Goal: Task Accomplishment & Management: Complete application form

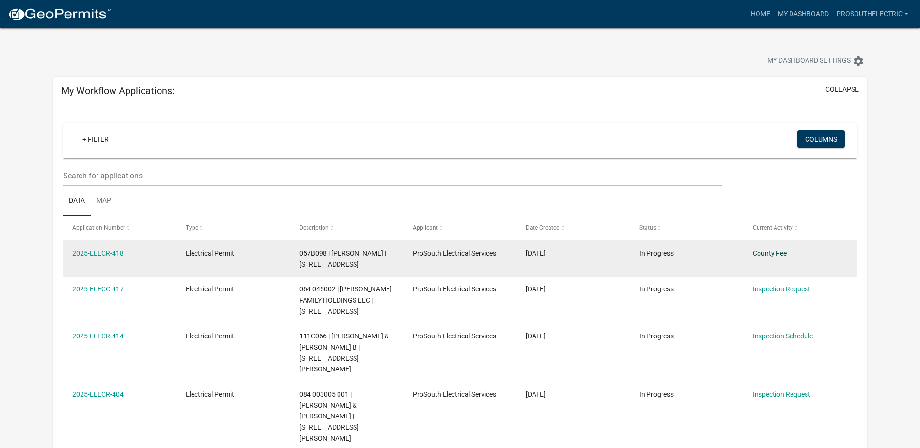
click at [773, 253] on link "County Fee" at bounding box center [770, 253] width 34 height 8
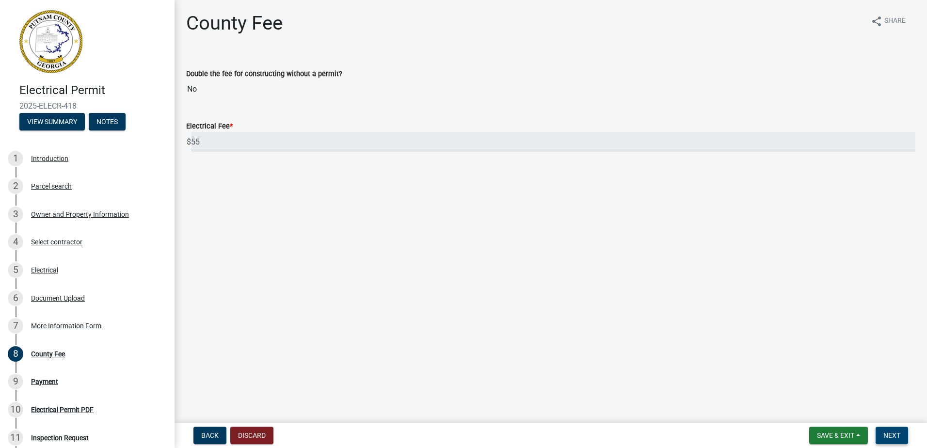
click at [890, 432] on span "Next" at bounding box center [891, 436] width 17 height 8
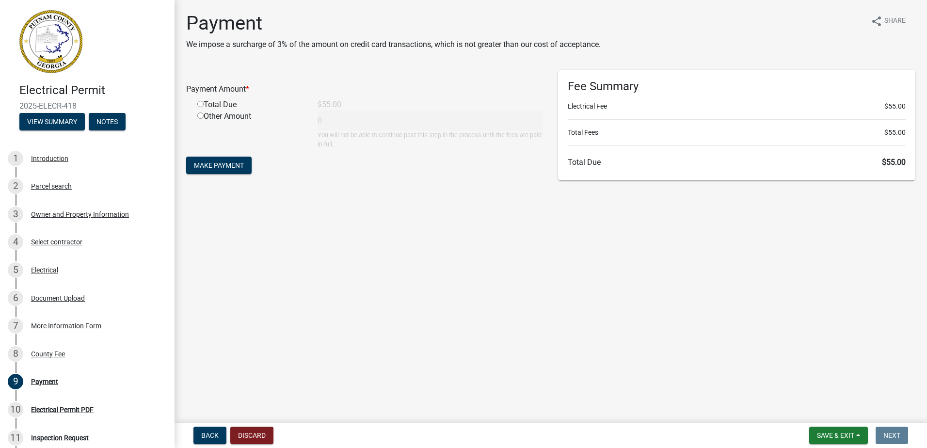
click at [224, 104] on div "Total Due" at bounding box center [250, 105] width 120 height 12
click at [199, 103] on input "radio" at bounding box center [200, 104] width 6 height 6
radio input "true"
type input "55"
click at [237, 164] on span "Make Payment" at bounding box center [219, 165] width 50 height 8
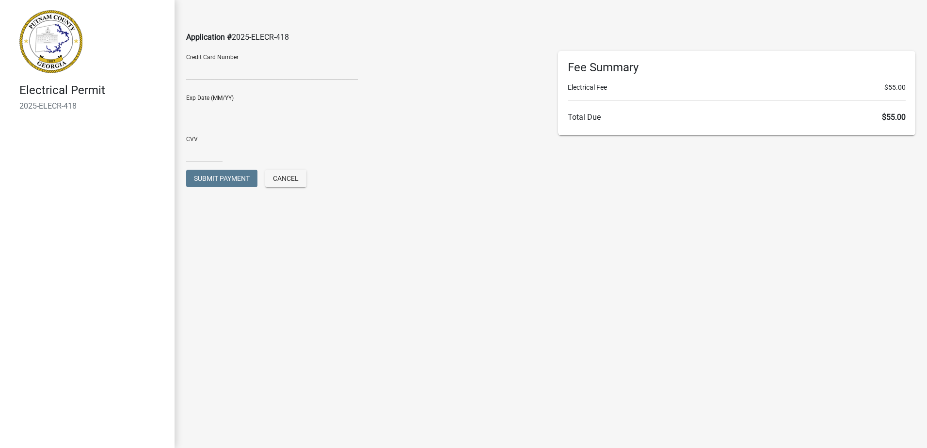
click at [434, 55] on div "Credit Card Number" at bounding box center [365, 69] width 372 height 36
click at [209, 111] on input "text" at bounding box center [204, 111] width 36 height 20
type input "02/30"
click at [213, 154] on input "text" at bounding box center [204, 152] width 36 height 20
type input "4289"
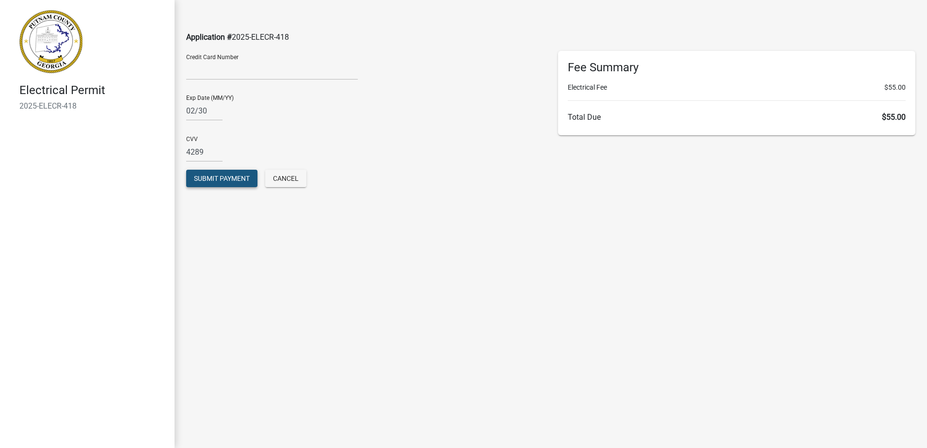
click at [238, 176] on span "Submit Payment" at bounding box center [222, 179] width 56 height 8
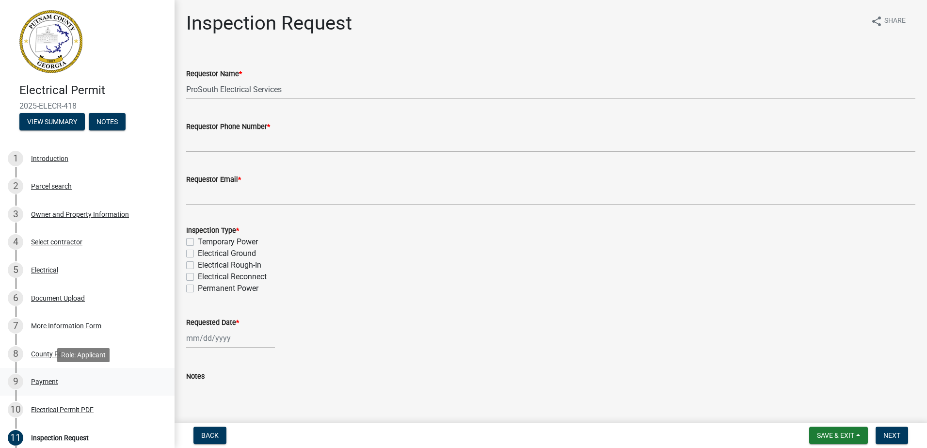
click at [53, 378] on div "Payment" at bounding box center [44, 381] width 27 height 7
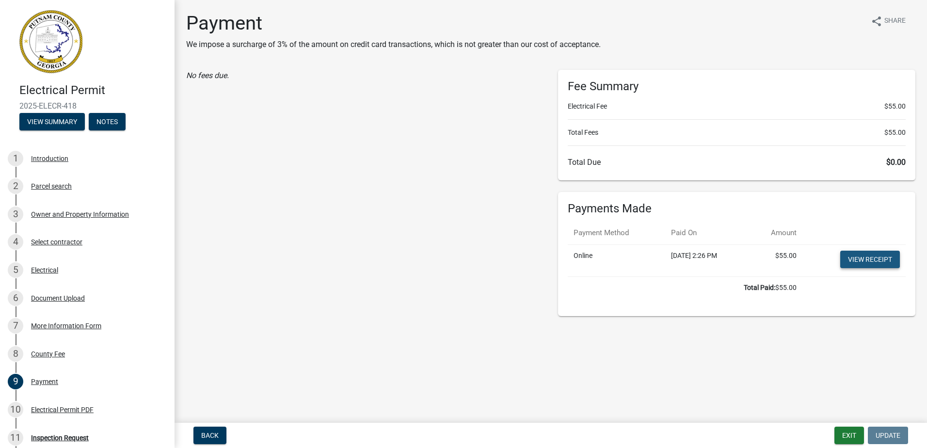
click at [889, 255] on link "View receipt" at bounding box center [870, 259] width 60 height 17
click at [87, 404] on div "10 Electrical Permit PDF" at bounding box center [83, 410] width 151 height 16
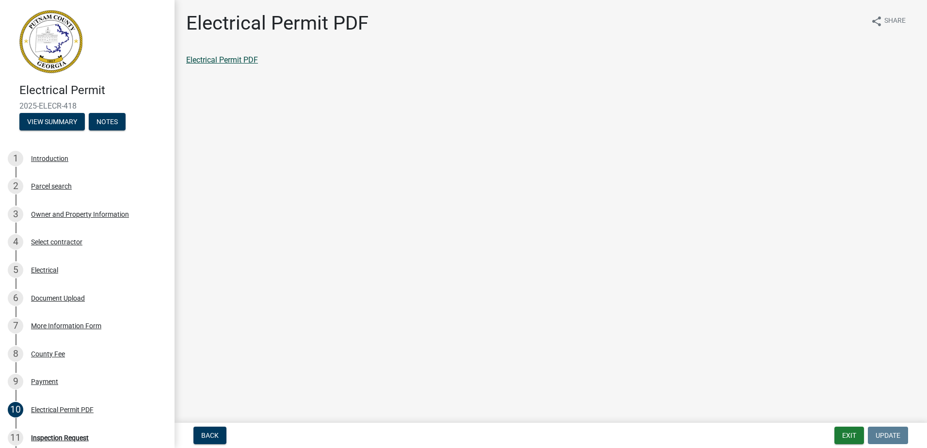
click at [247, 57] on link "Electrical Permit PDF" at bounding box center [222, 59] width 72 height 9
click at [92, 439] on div "11 Inspection Request" at bounding box center [83, 438] width 151 height 16
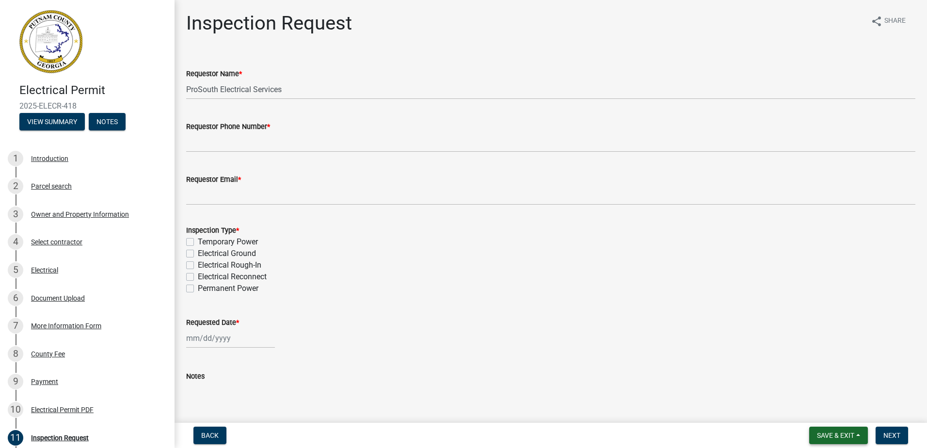
click at [858, 435] on button "Save & Exit" at bounding box center [838, 435] width 59 height 17
click at [839, 413] on button "Save & Exit" at bounding box center [829, 410] width 78 height 23
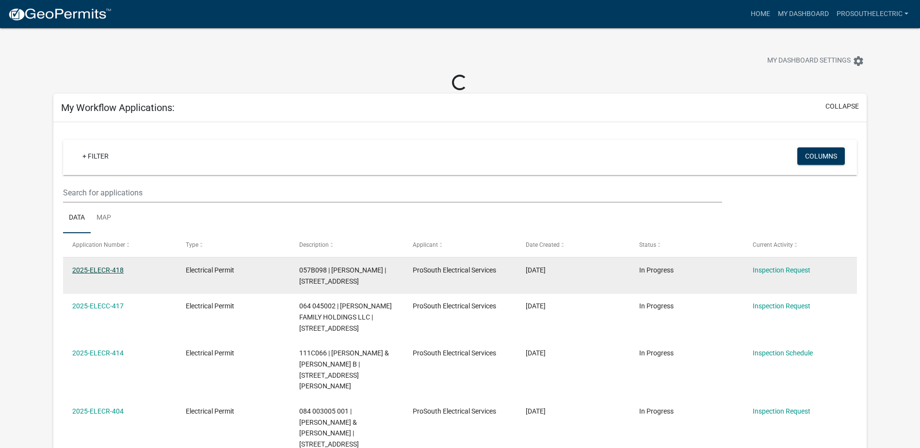
click at [105, 271] on link "2025-ELECR-418" at bounding box center [97, 270] width 51 height 8
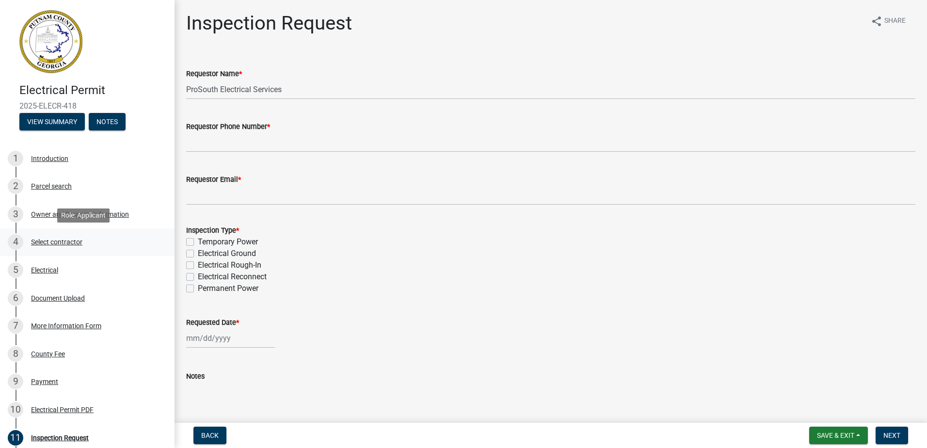
click at [85, 240] on div "4 Select contractor" at bounding box center [83, 242] width 151 height 16
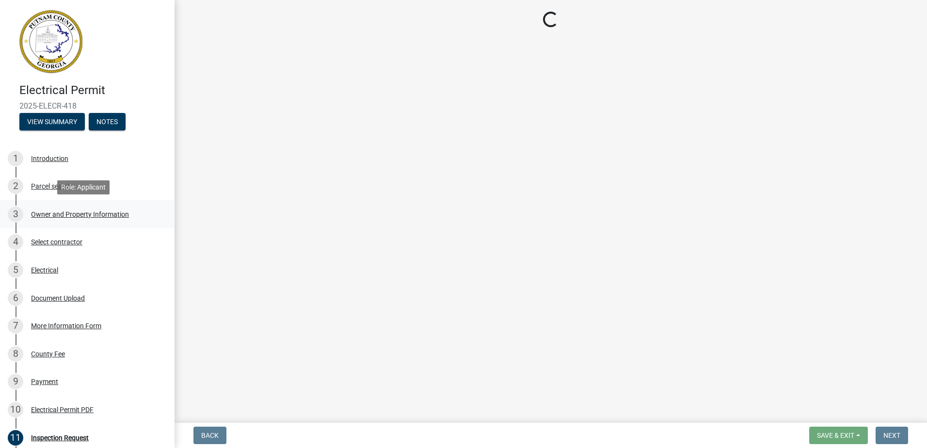
click at [86, 218] on div "Owner and Property Information" at bounding box center [80, 214] width 98 height 7
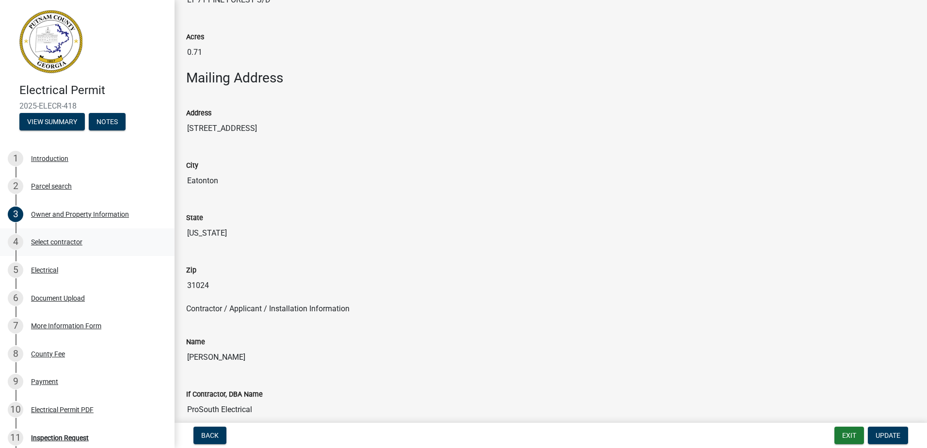
scroll to position [533, 0]
click at [50, 265] on div "5 Electrical" at bounding box center [83, 270] width 151 height 16
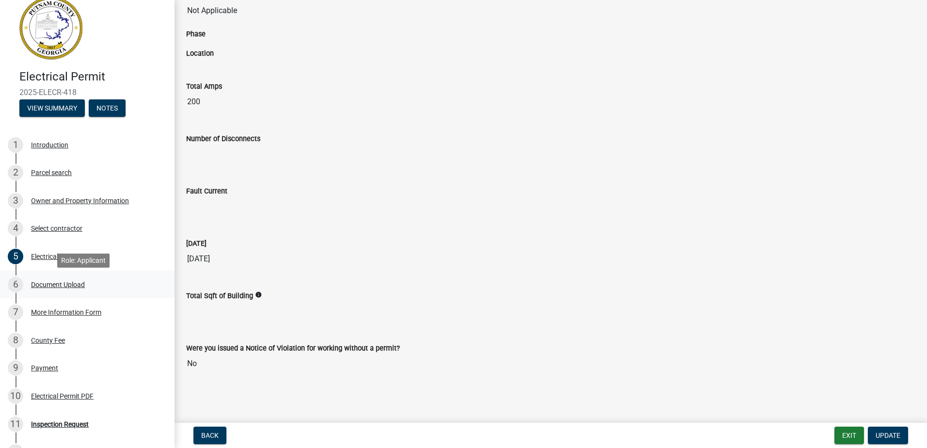
scroll to position [16, 0]
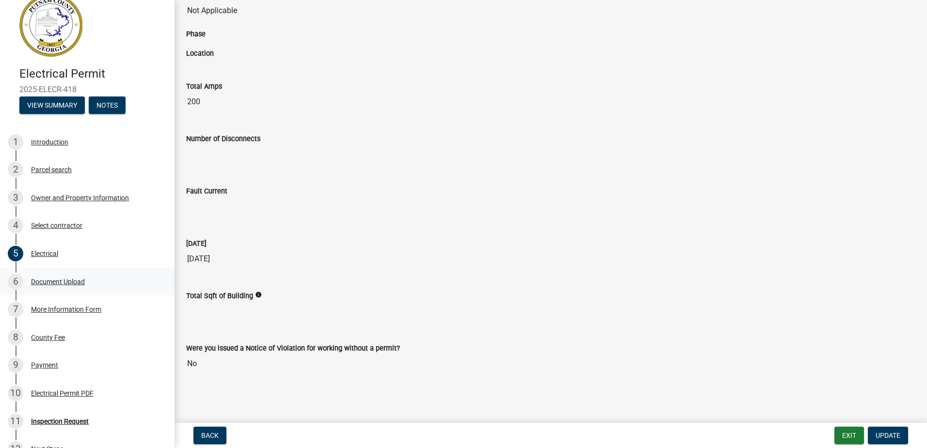
click at [86, 282] on div "6 Document Upload" at bounding box center [83, 282] width 151 height 16
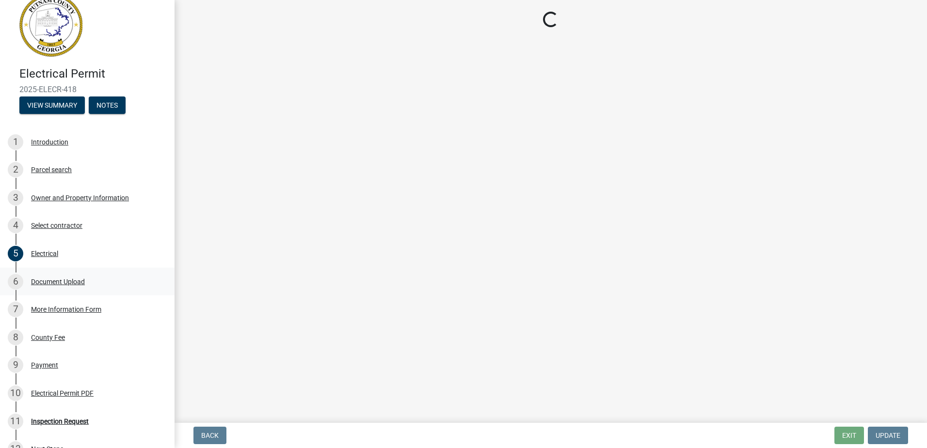
scroll to position [0, 0]
